Goal: Task Accomplishment & Management: Complete application form

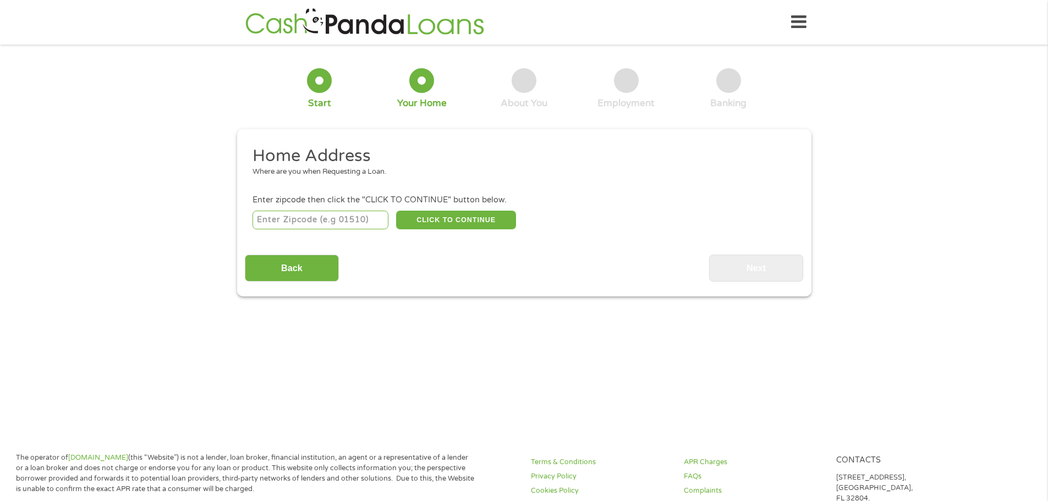
click at [335, 225] on input "number" at bounding box center [320, 220] width 136 height 19
type input "01560"
click at [464, 222] on button "CLICK TO CONTINUE" at bounding box center [456, 220] width 120 height 19
type input "01560"
type input "[GEOGRAPHIC_DATA]"
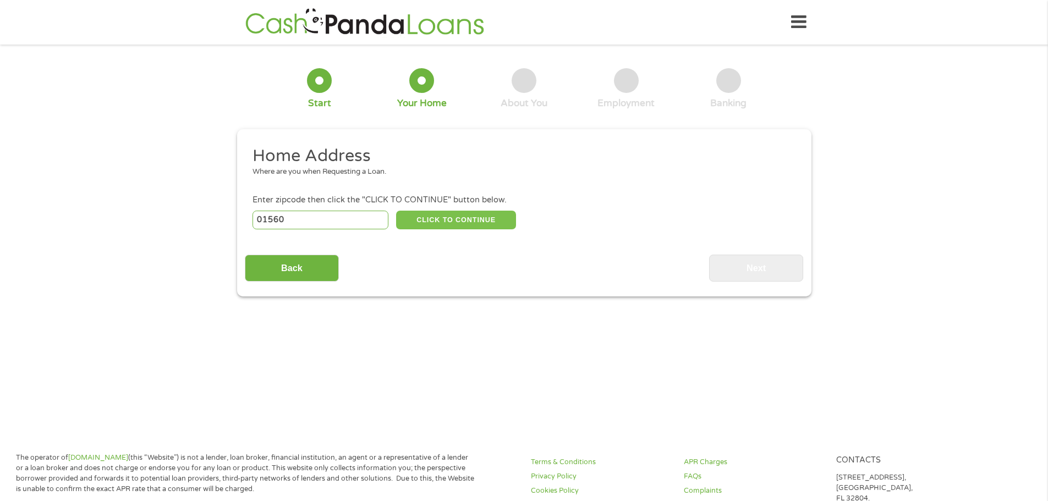
select select "[US_STATE]"
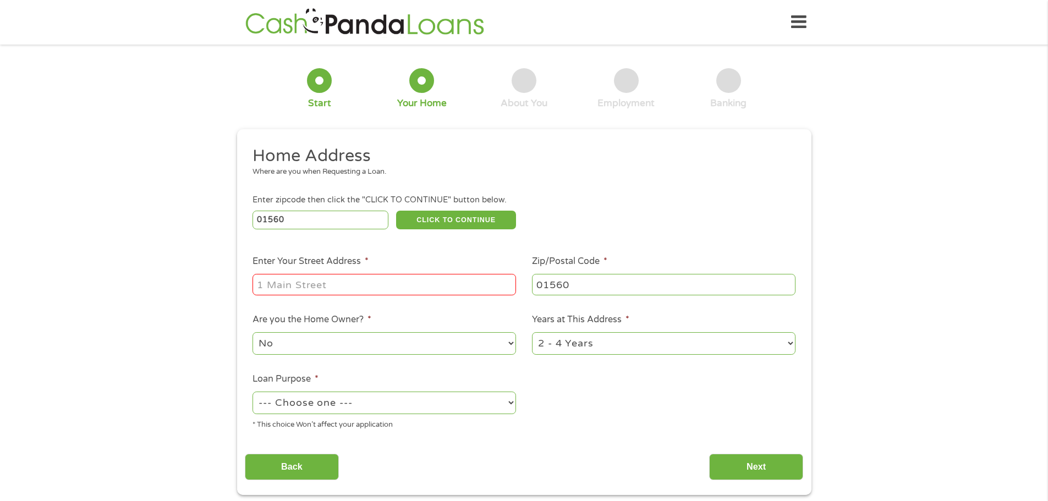
click at [387, 289] on input "Enter Your Street Address *" at bounding box center [383, 284] width 263 height 21
type input "[STREET_ADDRESS]"
click at [573, 339] on select "1 Year or less 1 - 2 Years 2 - 4 Years Over 4 Years" at bounding box center [663, 343] width 263 height 23
select select "60months"
click at [532, 332] on select "1 Year or less 1 - 2 Years 2 - 4 Years Over 4 Years" at bounding box center [663, 343] width 263 height 23
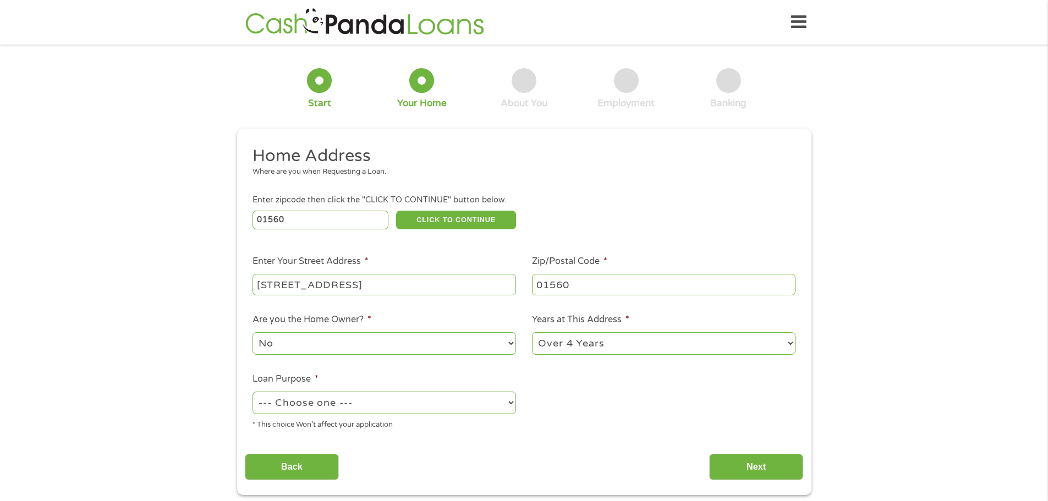
click at [360, 405] on select "--- Choose one --- Pay Bills Debt Consolidation Home Improvement Major Purchase…" at bounding box center [383, 403] width 263 height 23
select select "shorttermcash"
click at [252, 392] on select "--- Choose one --- Pay Bills Debt Consolidation Home Improvement Major Purchase…" at bounding box center [383, 403] width 263 height 23
click at [732, 470] on input "Next" at bounding box center [756, 467] width 94 height 27
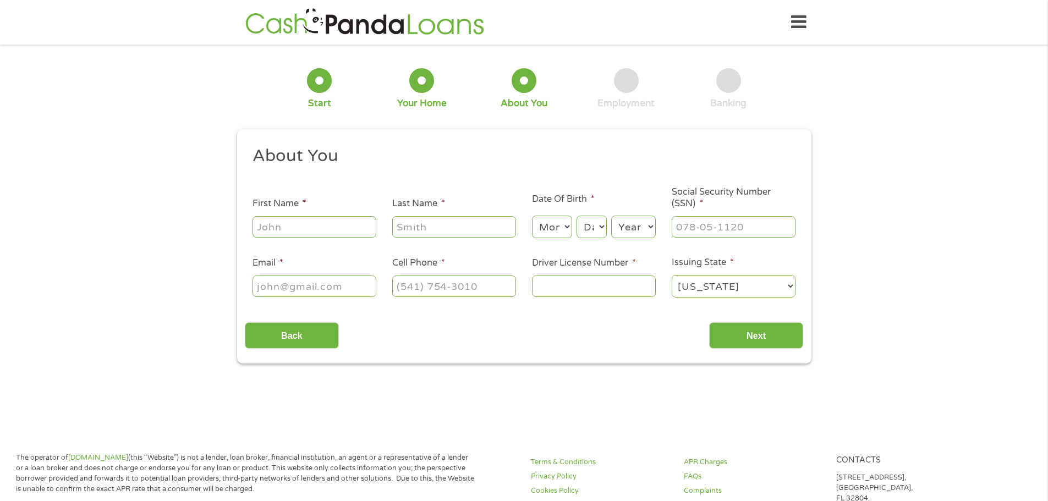
scroll to position [4, 4]
click at [330, 232] on input "First Name *" at bounding box center [314, 226] width 124 height 21
click at [290, 221] on input "First Name *" at bounding box center [314, 226] width 124 height 21
type input "[PERSON_NAME]"
type input "Prendivillr"
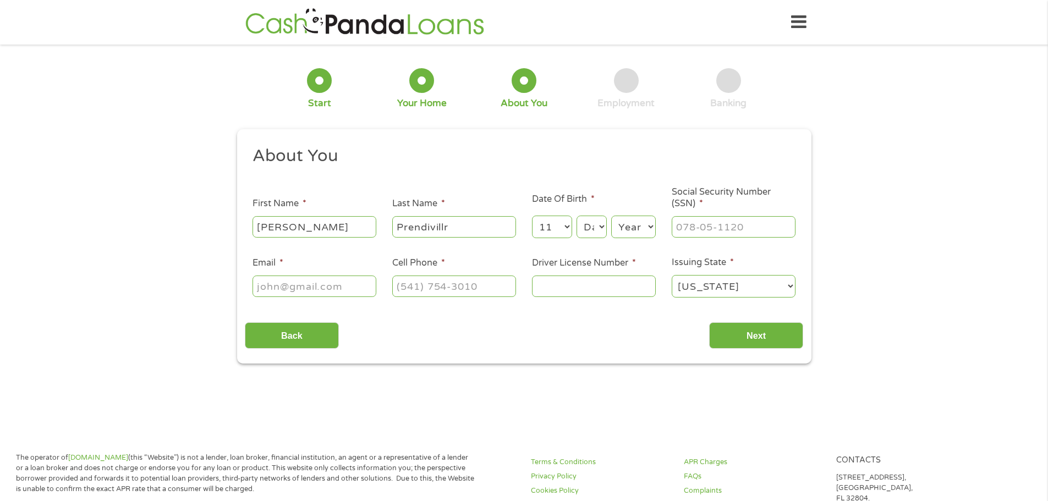
select select "12"
select select "13"
select select "1981"
type input "013-64-4103"
click at [322, 281] on input "Email *" at bounding box center [314, 286] width 124 height 21
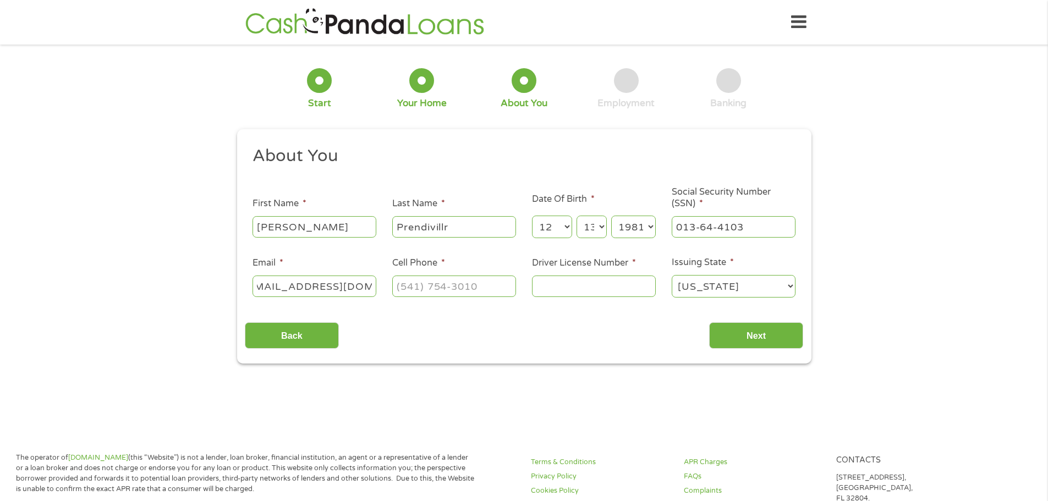
scroll to position [0, 25]
type input "[EMAIL_ADDRESS][DOMAIN_NAME]"
type input "[PHONE_NUMBER]"
click at [466, 234] on input "Prendivillr" at bounding box center [454, 226] width 124 height 21
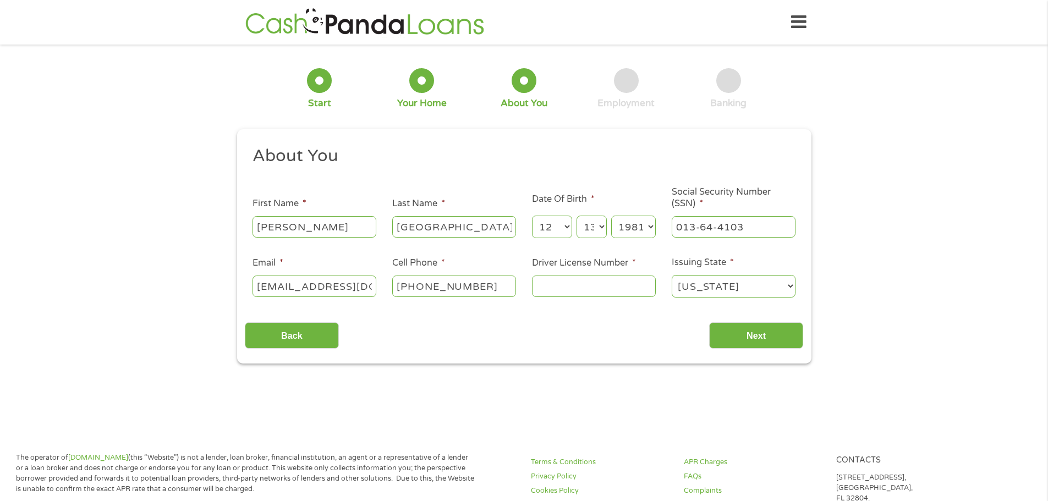
type input "[GEOGRAPHIC_DATA]"
select select "13"
click at [539, 289] on input "Driver License Number *" at bounding box center [594, 286] width 124 height 21
type input "S73826711"
click at [780, 334] on input "Next" at bounding box center [756, 335] width 94 height 27
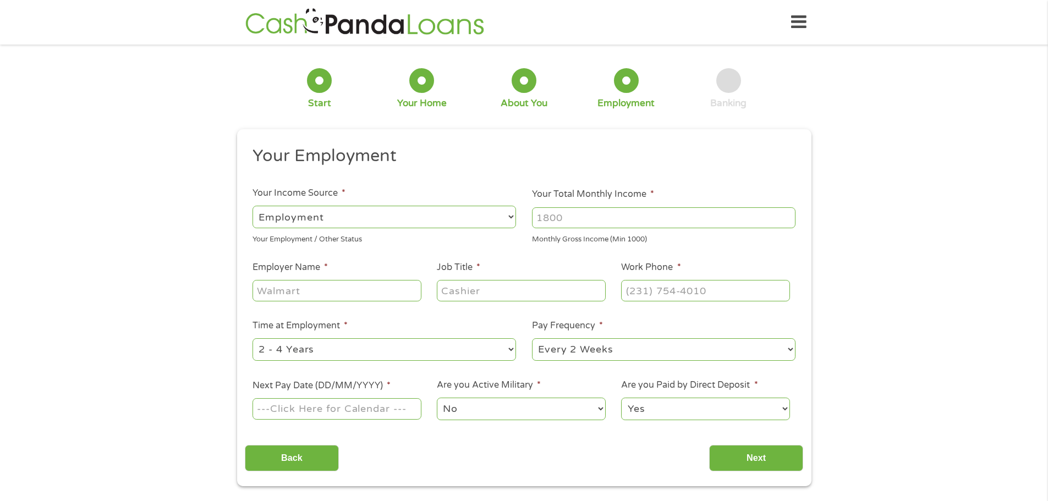
scroll to position [4, 4]
click at [593, 206] on div at bounding box center [663, 217] width 263 height 25
click at [593, 211] on input "Your Total Monthly Income *" at bounding box center [663, 217] width 263 height 21
type input "3500"
click at [331, 294] on input "Employer Name *" at bounding box center [336, 290] width 168 height 21
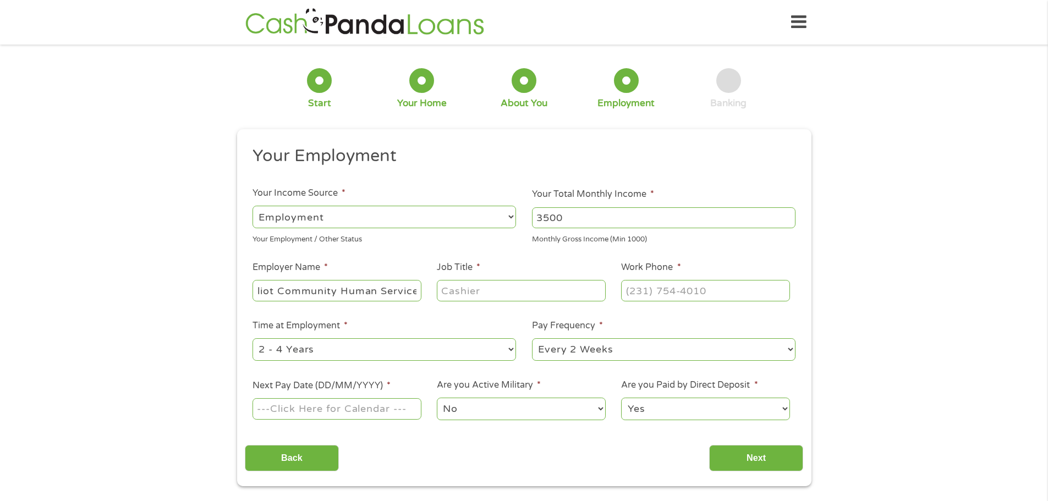
scroll to position [0, 13]
type input "Eliot Community Human Services"
type input "Supervisor"
type input "[PHONE_NUMBER]"
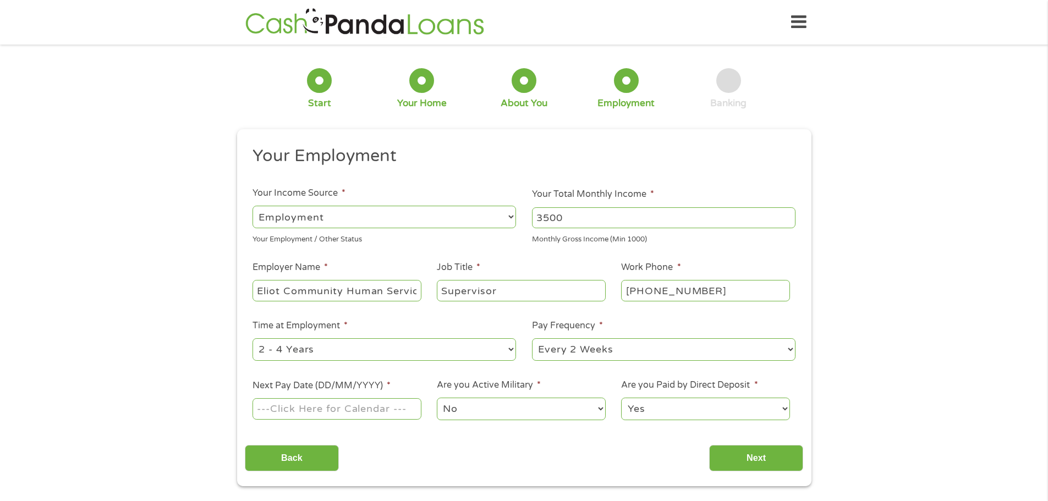
click at [392, 355] on select "--- Choose one --- 1 Year or less 1 - 2 Years 2 - 4 Years Over 4 Years" at bounding box center [383, 349] width 263 height 23
select select "60months"
click at [252, 338] on select "--- Choose one --- 1 Year or less 1 - 2 Years 2 - 4 Years Over 4 Years" at bounding box center [383, 349] width 263 height 23
click at [362, 417] on input "Next Pay Date (DD/MM/YYYY) *" at bounding box center [336, 408] width 168 height 21
type input "[DATE]"
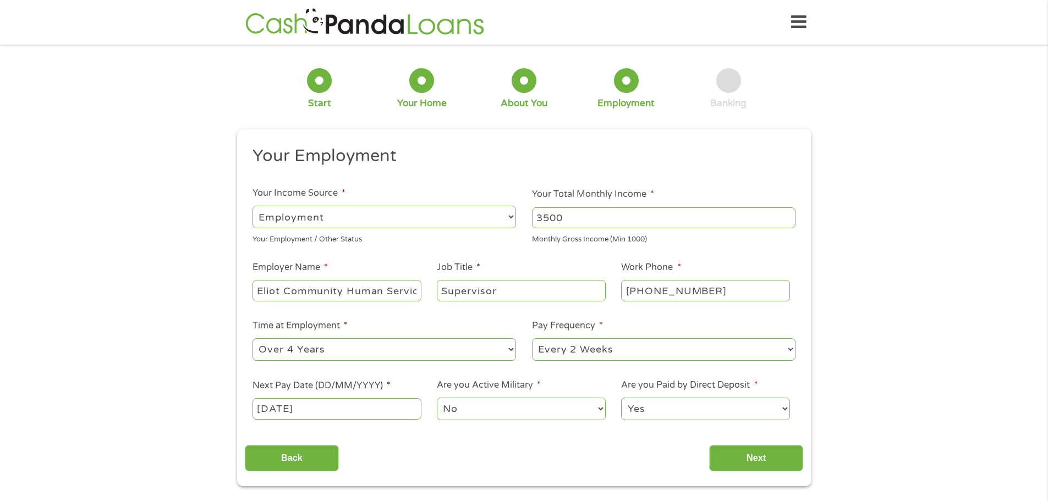
click at [472, 406] on select "No Yes" at bounding box center [521, 409] width 168 height 23
click at [437, 398] on select "No Yes" at bounding box center [521, 409] width 168 height 23
click at [461, 413] on select "No Yes" at bounding box center [521, 409] width 168 height 23
select select "0"
click at [437, 398] on select "No Yes" at bounding box center [521, 409] width 168 height 23
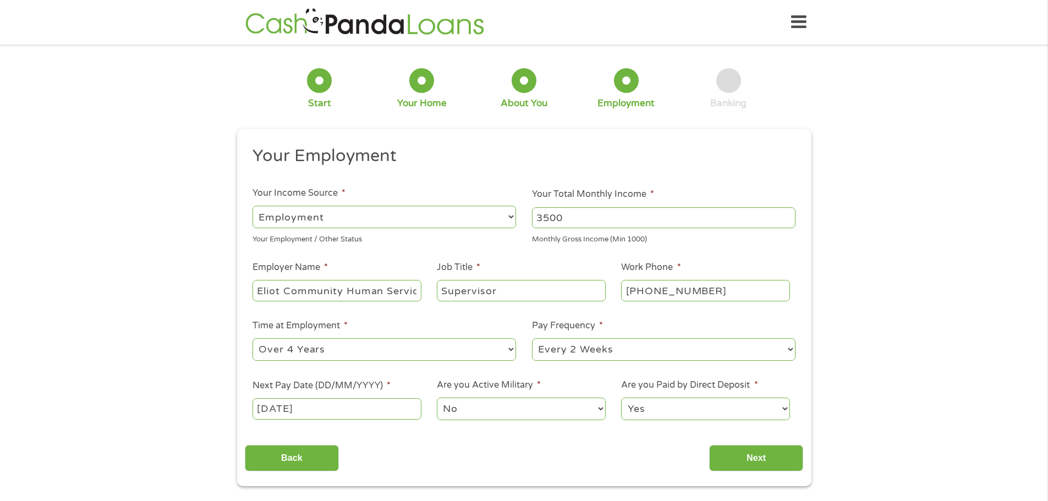
click at [679, 414] on select "Yes No" at bounding box center [705, 409] width 168 height 23
click at [736, 449] on input "Next" at bounding box center [756, 458] width 94 height 27
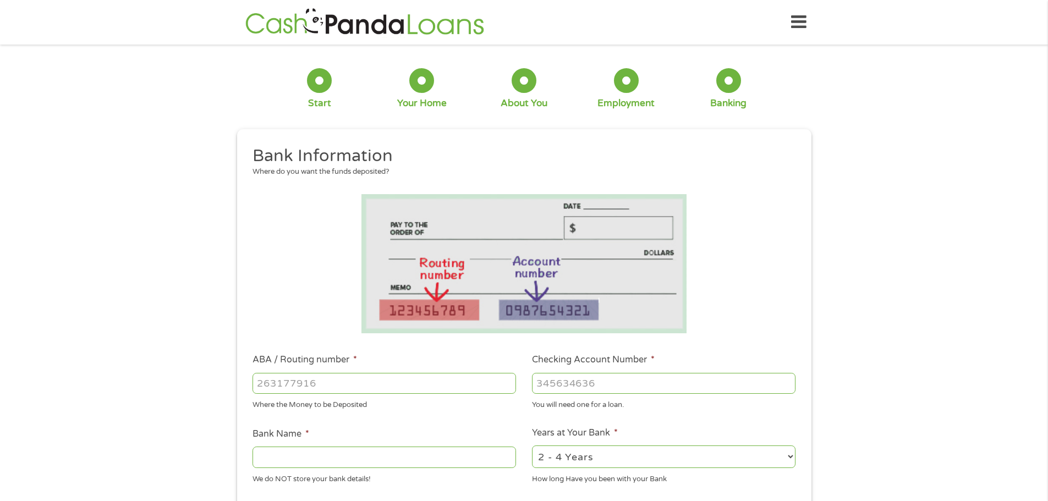
scroll to position [4, 4]
click at [341, 386] on input "ABA / Routing number *" at bounding box center [383, 383] width 263 height 21
click at [334, 388] on input "011" at bounding box center [383, 383] width 263 height 21
type input "011000138"
type input "BANK OF AMERICA NA"
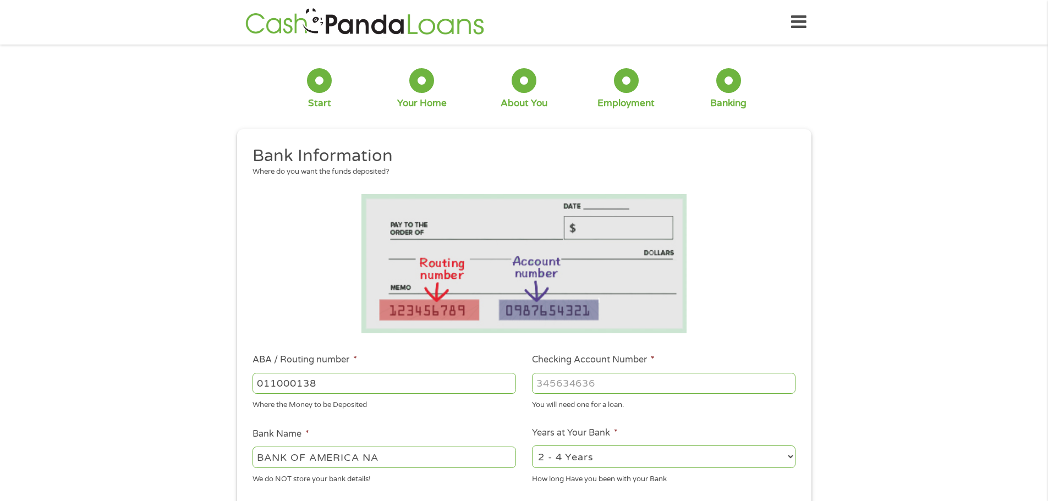
type input "011000138"
click at [618, 384] on input "Checking Account Number *" at bounding box center [663, 383] width 263 height 21
click at [586, 391] on input "00" at bounding box center [663, 383] width 263 height 21
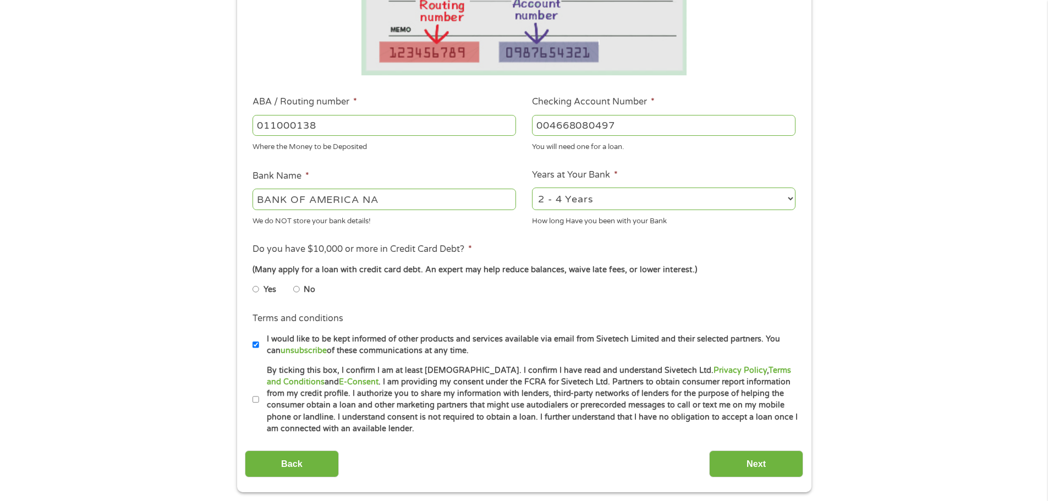
scroll to position [385, 0]
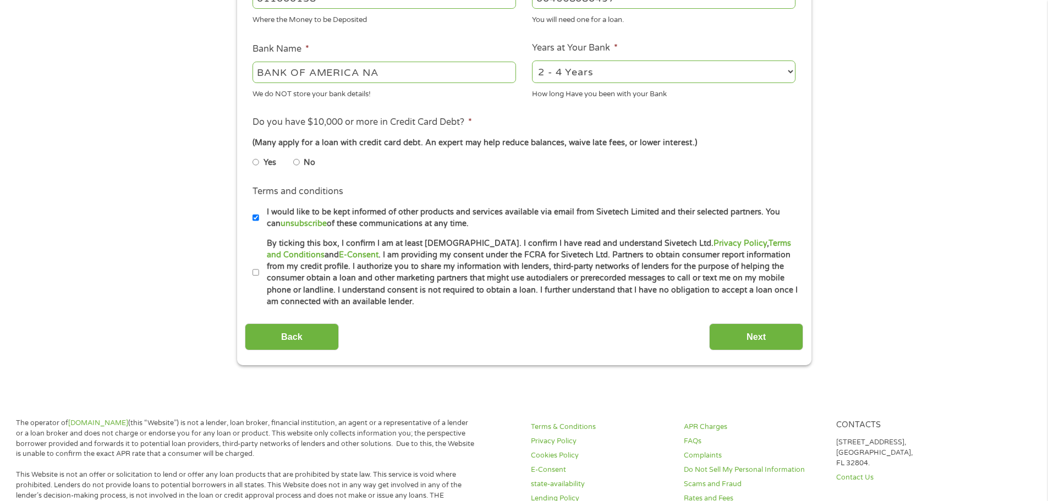
type input "004668080497"
click at [252, 272] on input "By ticking this box, I confirm I am at least [DEMOGRAPHIC_DATA]. I confirm I ha…" at bounding box center [255, 273] width 7 height 18
checkbox input "true"
click at [740, 328] on input "Next" at bounding box center [756, 336] width 94 height 27
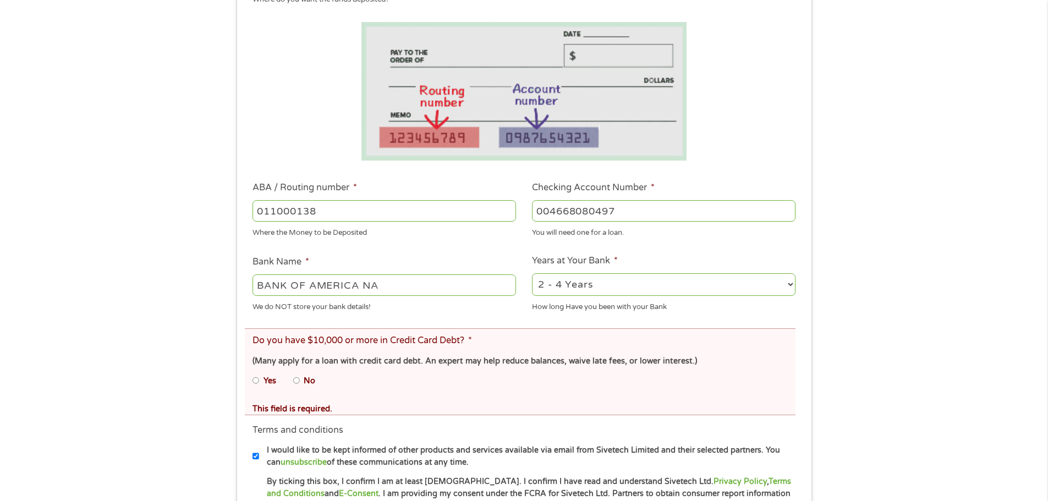
scroll to position [220, 0]
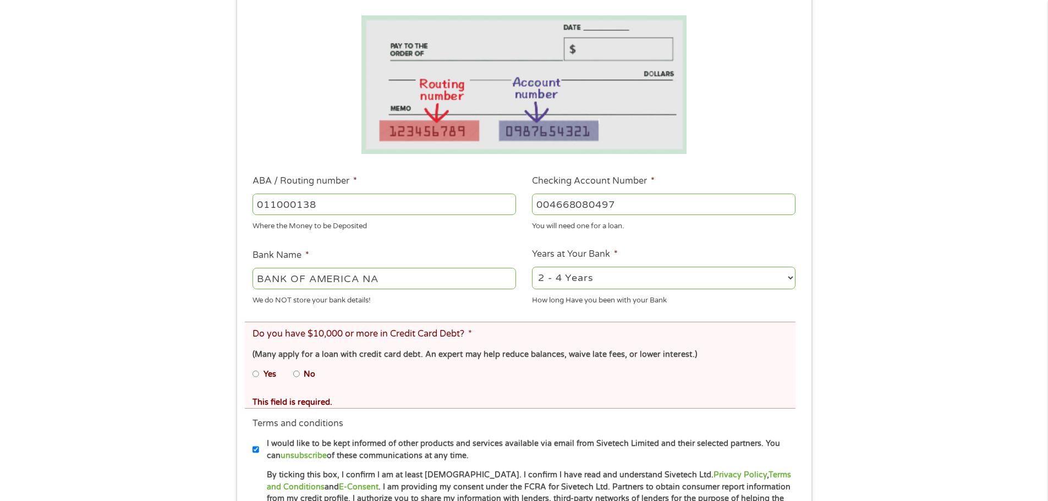
click at [297, 375] on input "No" at bounding box center [296, 374] width 7 height 18
radio input "true"
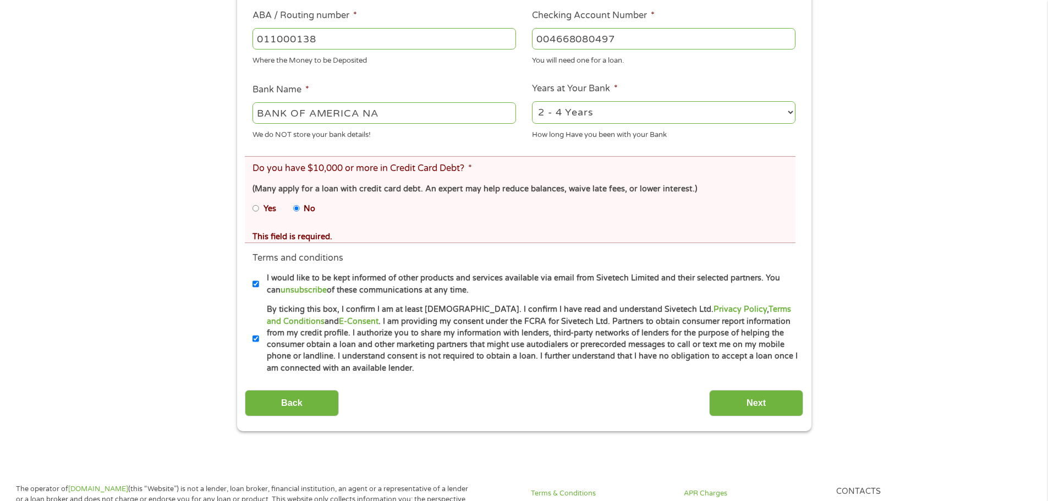
scroll to position [440, 0]
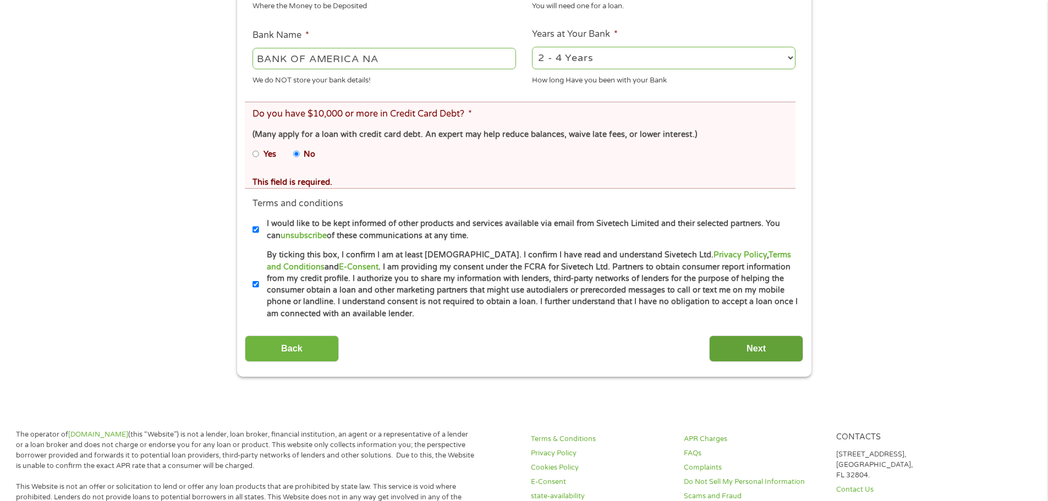
click at [763, 349] on input "Next" at bounding box center [756, 348] width 94 height 27
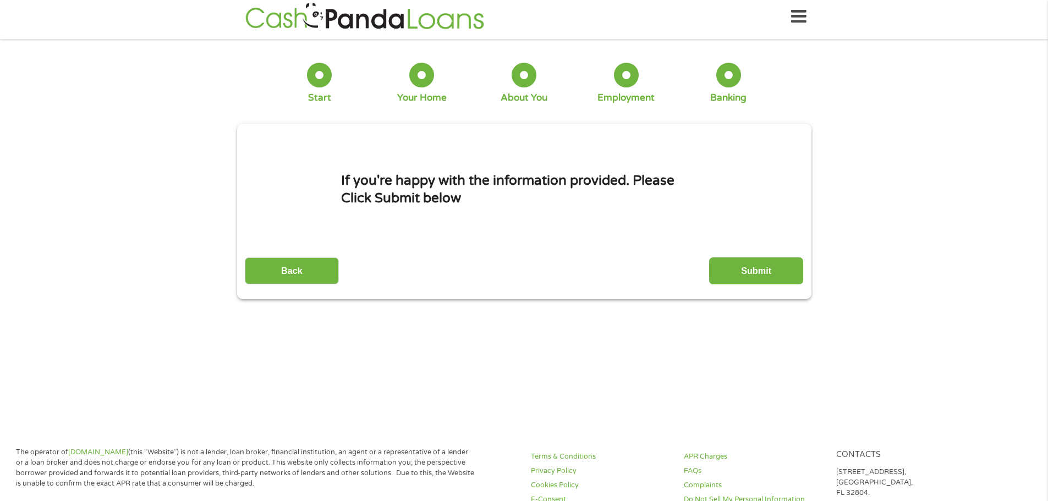
scroll to position [0, 0]
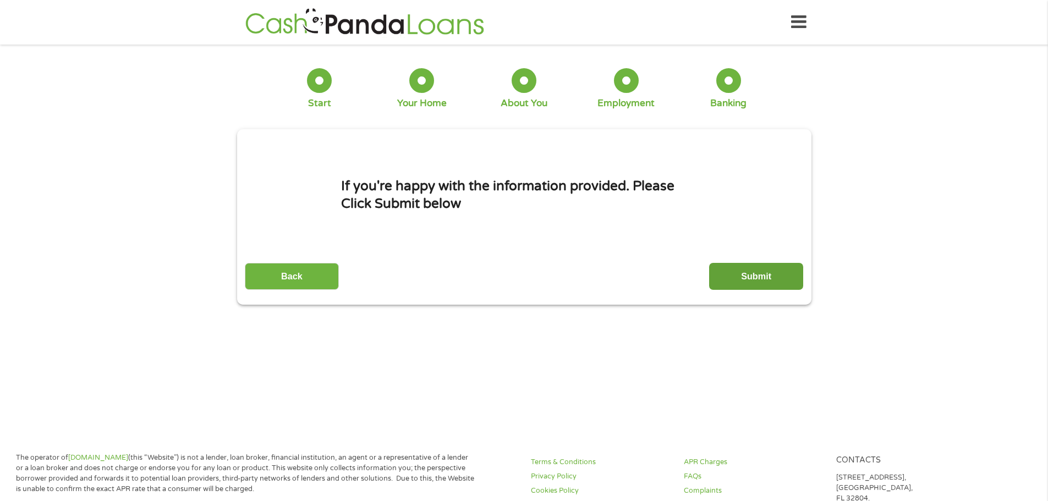
click at [750, 269] on input "Submit" at bounding box center [756, 276] width 94 height 27
